Goal: Information Seeking & Learning: Understand process/instructions

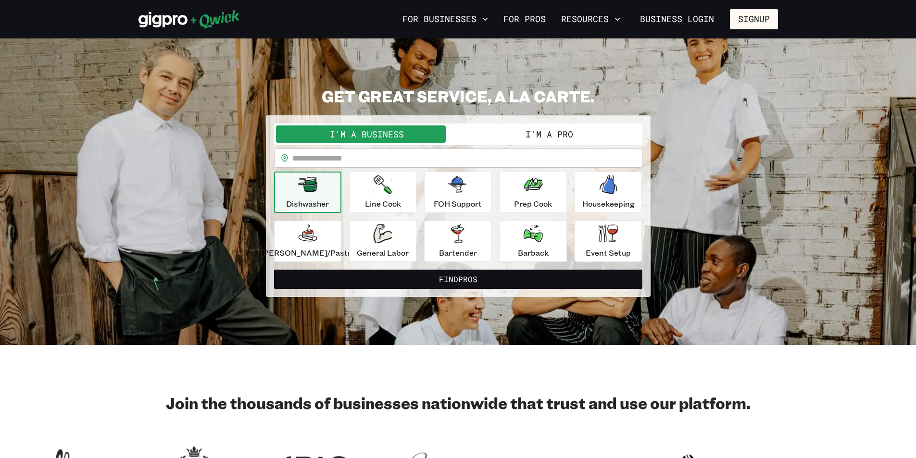
click at [561, 138] on button "I'm a Pro" at bounding box center [549, 134] width 182 height 17
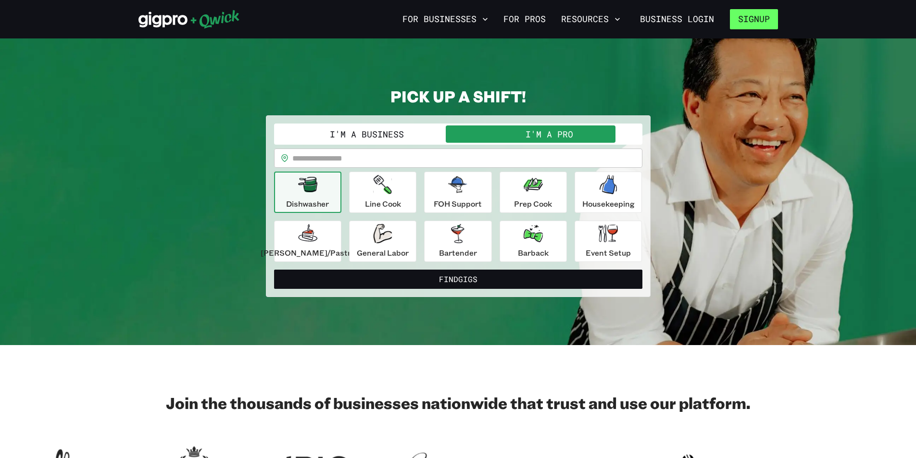
click at [753, 16] on button "Signup" at bounding box center [754, 19] width 48 height 20
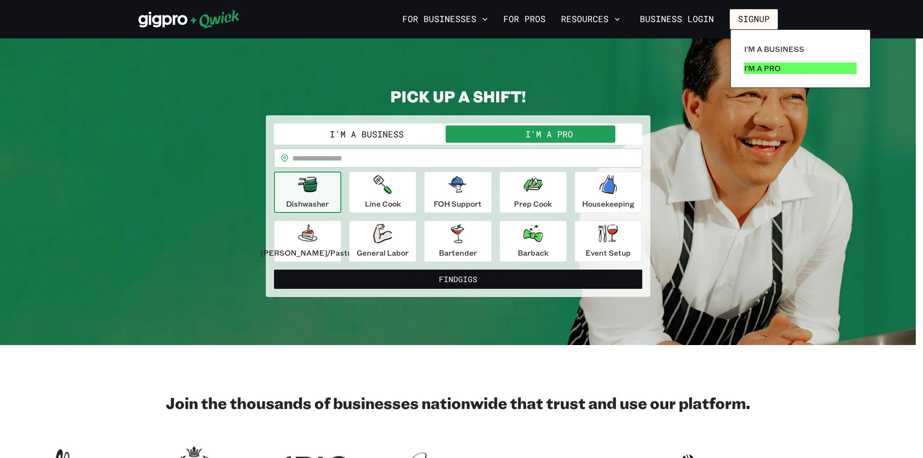
click at [753, 63] on p "I'm a Pro" at bounding box center [763, 69] width 37 height 12
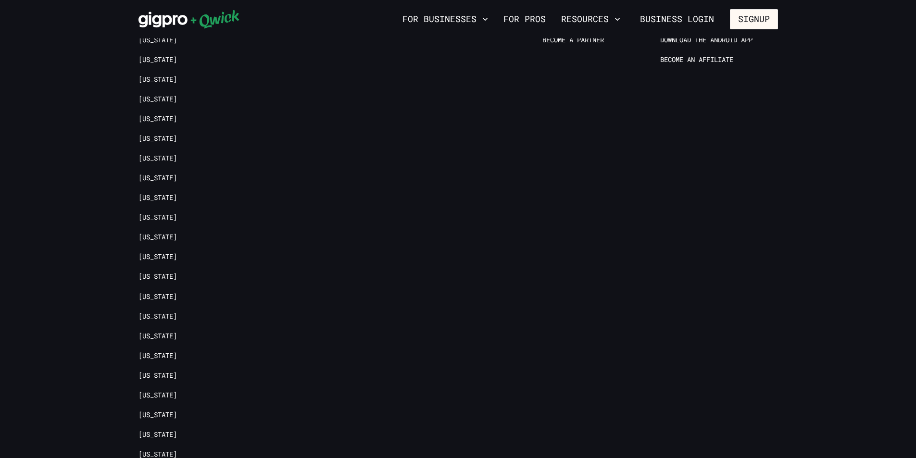
scroll to position [1974, 0]
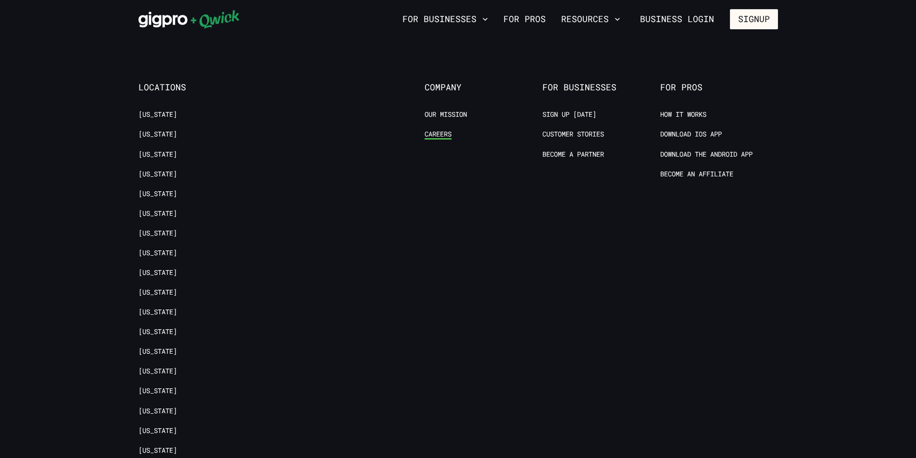
click at [446, 130] on link "Careers" at bounding box center [438, 134] width 27 height 9
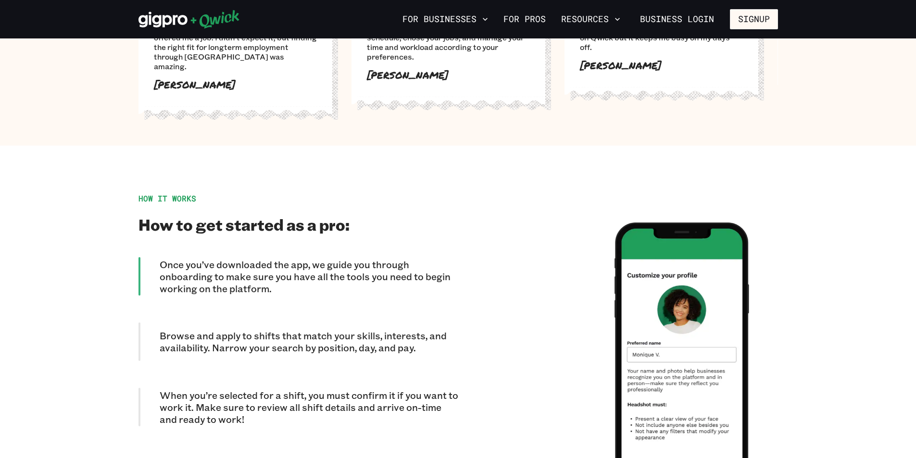
scroll to position [676, 0]
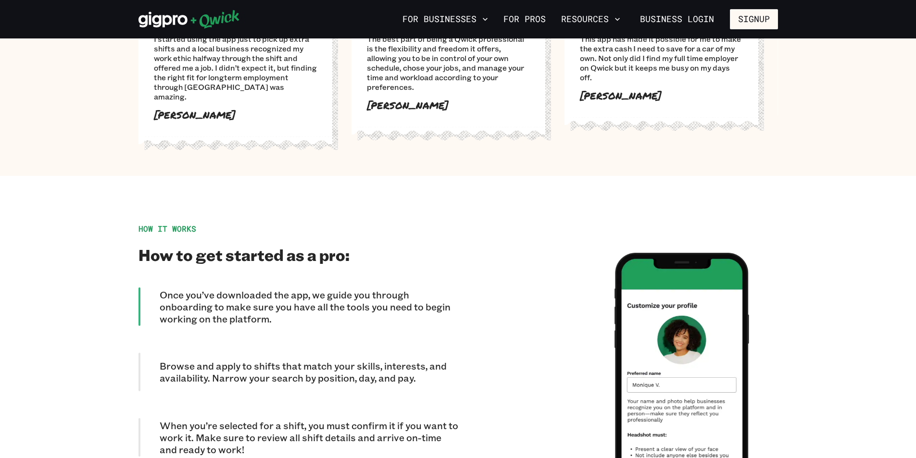
drag, startPoint x: 268, startPoint y: 88, endPoint x: 465, endPoint y: 217, distance: 234.9
click at [465, 224] on div at bounding box center [618, 391] width 320 height 335
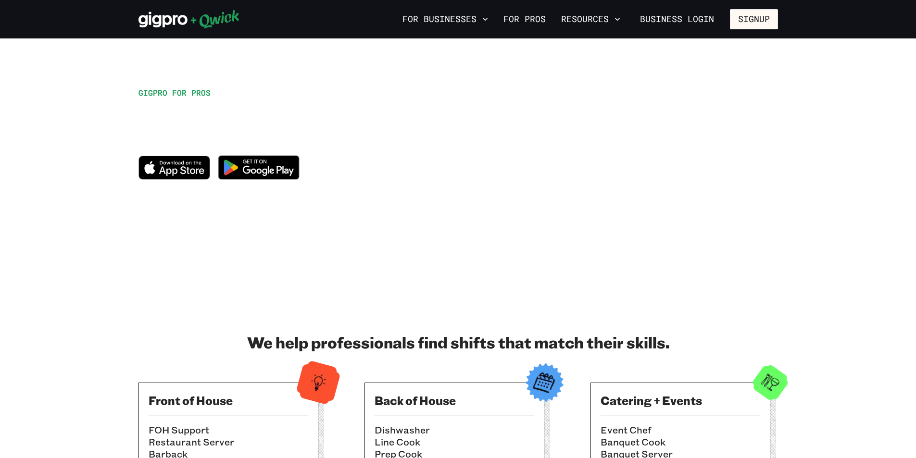
scroll to position [0, 0]
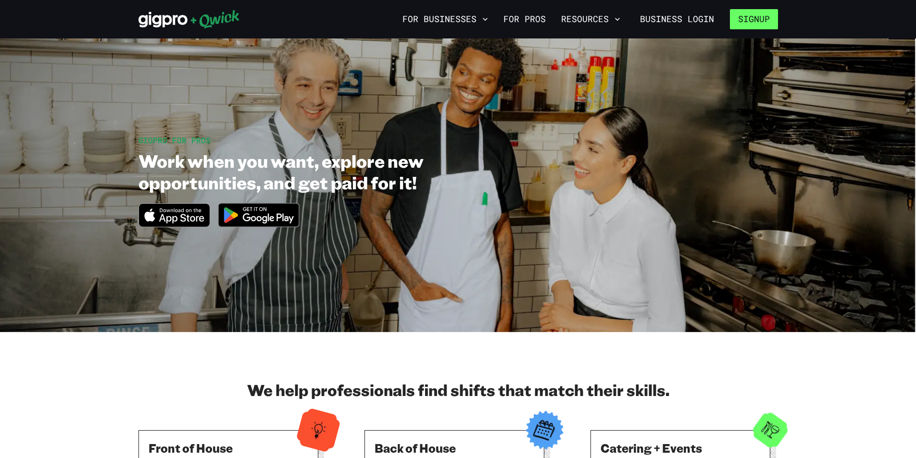
click at [756, 13] on button "Signup" at bounding box center [754, 19] width 48 height 20
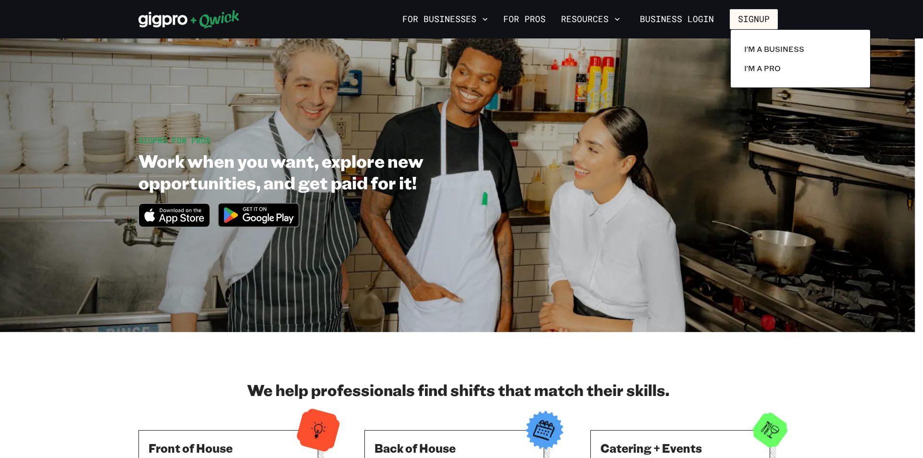
drag, startPoint x: 191, startPoint y: 360, endPoint x: 191, endPoint y: 354, distance: 5.3
click at [191, 358] on div at bounding box center [461, 229] width 923 height 458
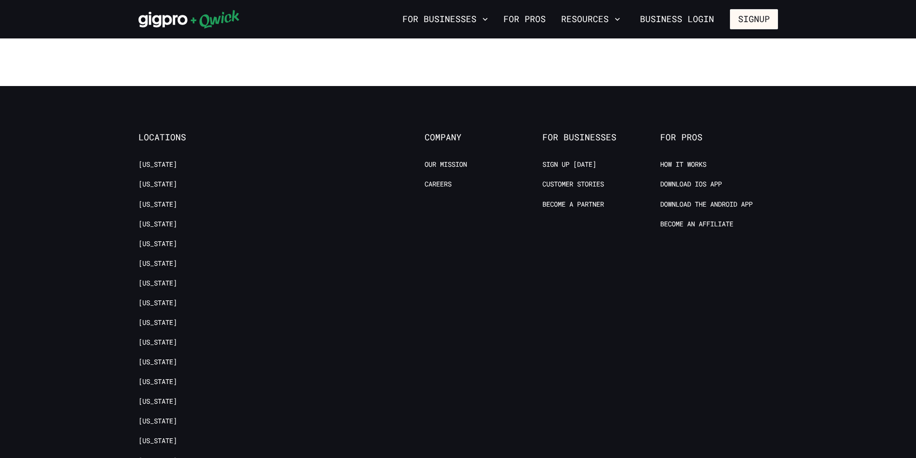
scroll to position [1924, 0]
click at [435, 180] on link "Careers" at bounding box center [438, 184] width 27 height 9
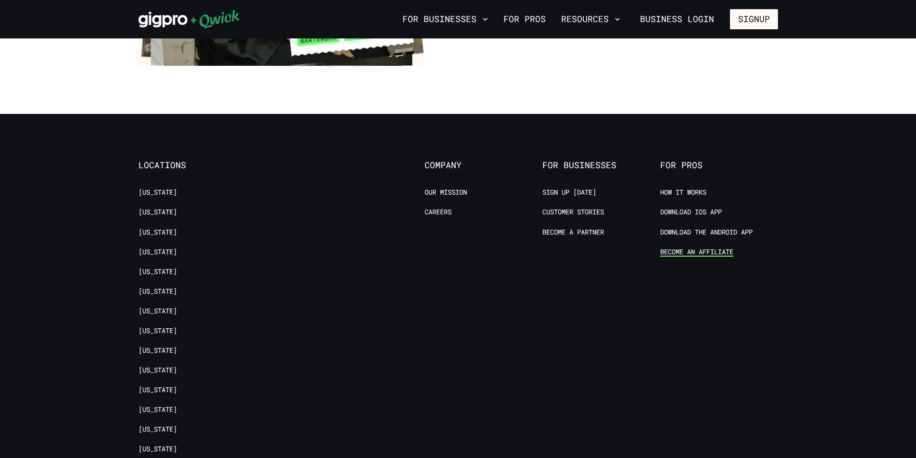
scroll to position [1876, 0]
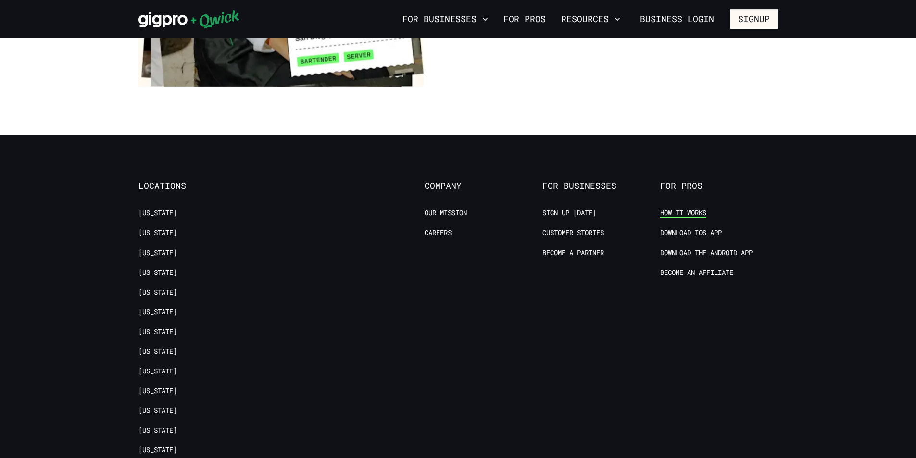
click at [673, 209] on link "How it Works" at bounding box center [683, 213] width 46 height 9
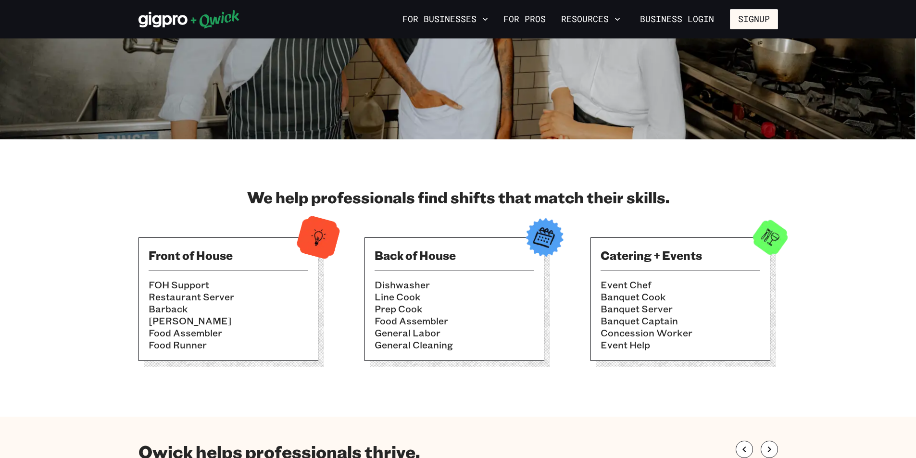
scroll to position [192, 0]
